Goal: Task Accomplishment & Management: Manage account settings

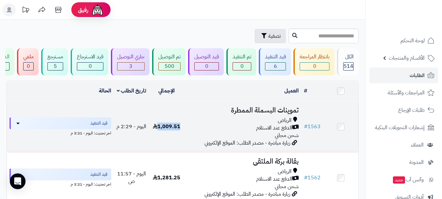
drag, startPoint x: 180, startPoint y: 130, endPoint x: 159, endPoint y: 129, distance: 21.3
click at [159, 129] on td "1,009.51" at bounding box center [166, 126] width 35 height 51
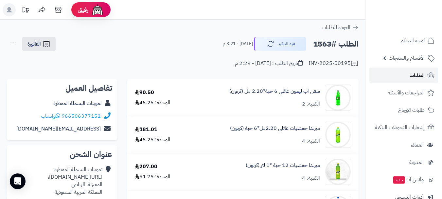
click at [409, 77] on link "الطلبات" at bounding box center [403, 75] width 69 height 16
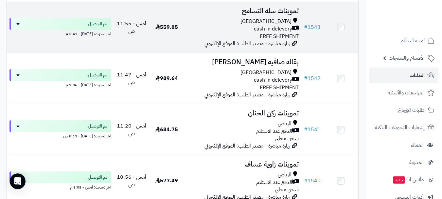
scroll to position [1112, 0]
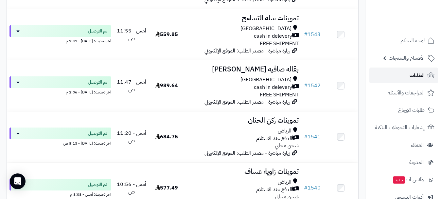
click at [408, 77] on link "الطلبات" at bounding box center [403, 75] width 69 height 16
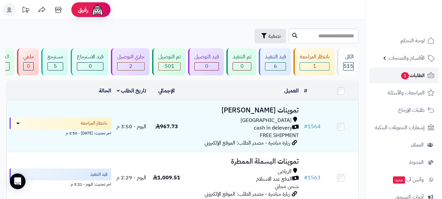
click at [407, 77] on span "1" at bounding box center [405, 76] width 9 height 8
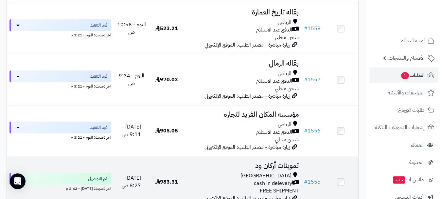
scroll to position [392, 0]
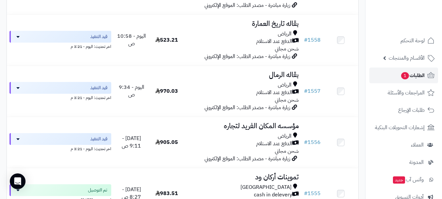
click at [393, 72] on link "الطلبات 1" at bounding box center [403, 75] width 69 height 16
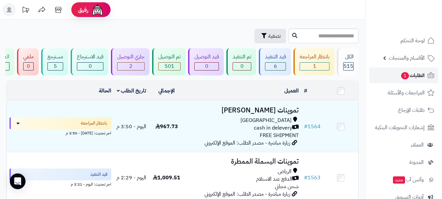
click at [390, 73] on link "الطلبات 1" at bounding box center [403, 75] width 69 height 16
click at [391, 80] on link "الطلبات 1" at bounding box center [403, 75] width 69 height 16
